Goal: Check status

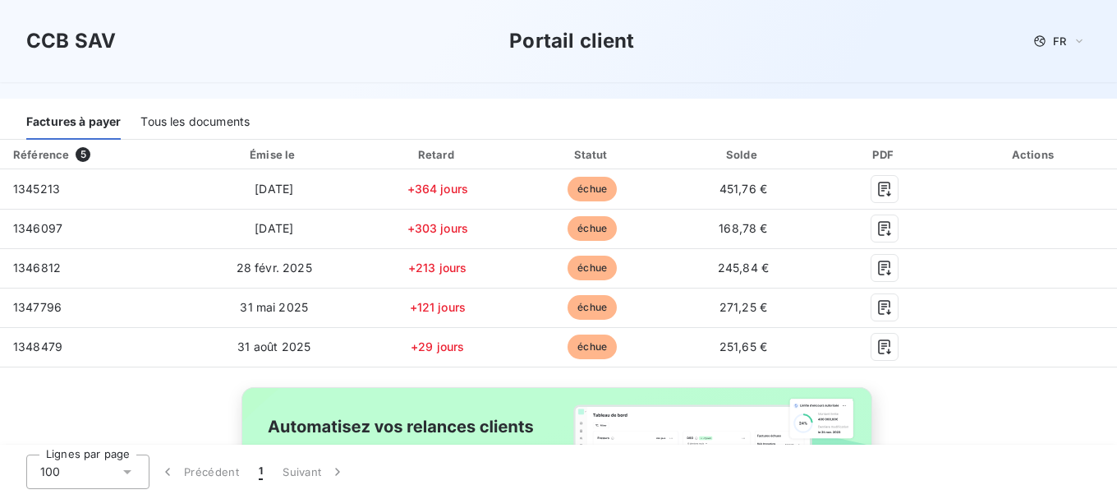
scroll to position [200, 0]
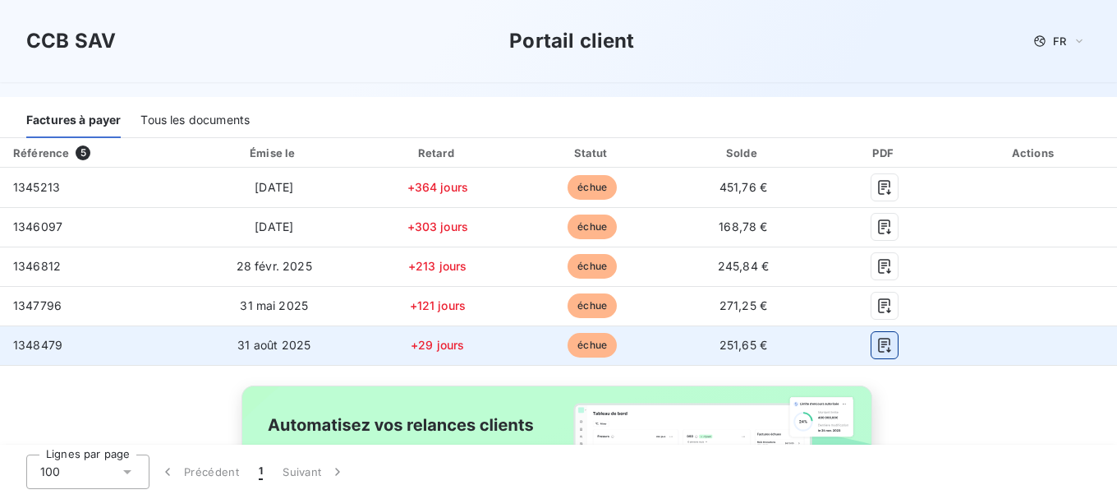
click at [872, 345] on button "button" at bounding box center [885, 345] width 26 height 26
